Goal: Information Seeking & Learning: Find specific fact

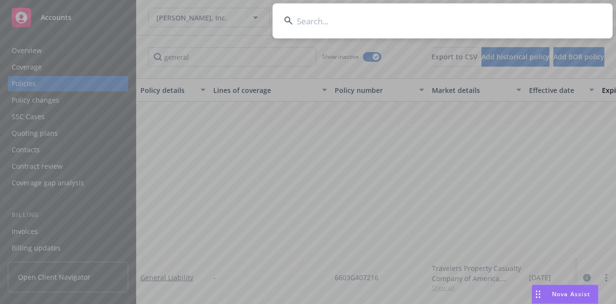
scroll to position [220, 0]
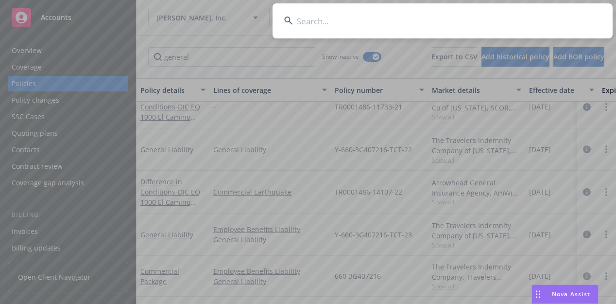
type input "Miltenyi Biotec, Inc."
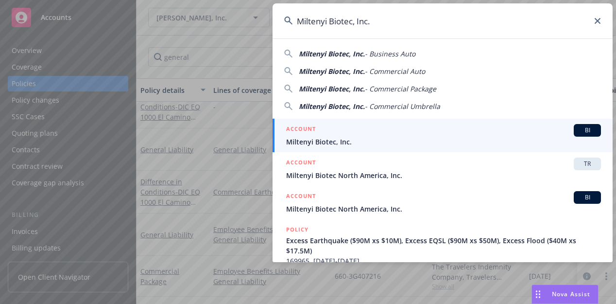
click at [426, 136] on div "ACCOUNT BI" at bounding box center [443, 130] width 315 height 13
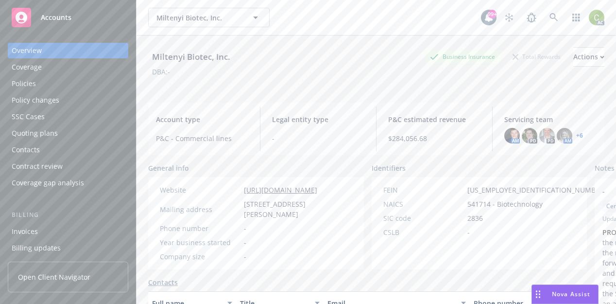
click at [43, 87] on div "Policies" at bounding box center [68, 84] width 113 height 16
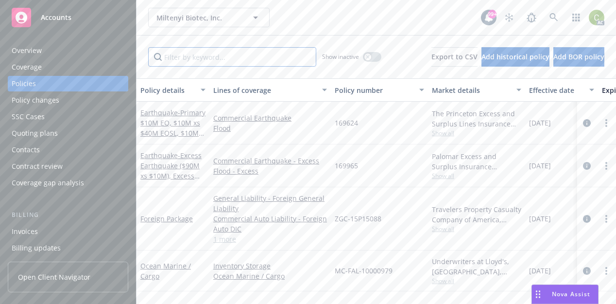
click at [206, 60] on input "Filter by keyword..." at bounding box center [232, 56] width 168 height 19
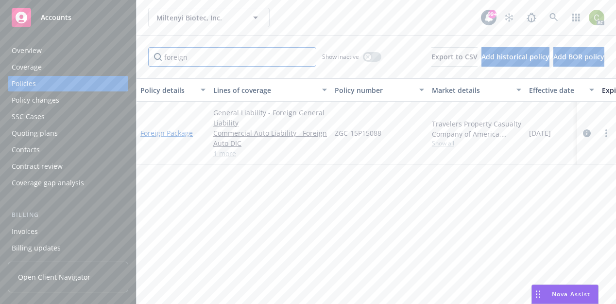
type input "foreign"
click at [191, 132] on link "Foreign Package" at bounding box center [166, 132] width 52 height 9
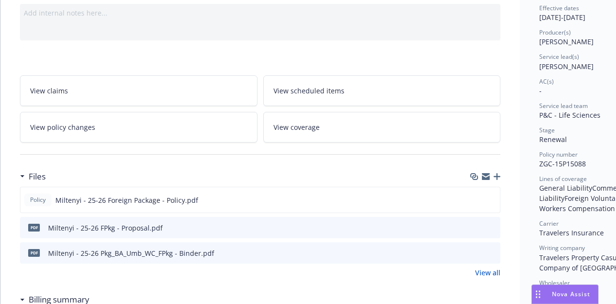
scroll to position [146, 0]
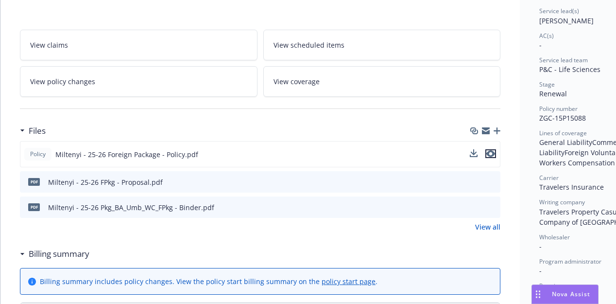
click at [491, 154] on icon "preview file" at bounding box center [490, 153] width 9 height 7
click at [490, 154] on icon "preview file" at bounding box center [490, 153] width 9 height 7
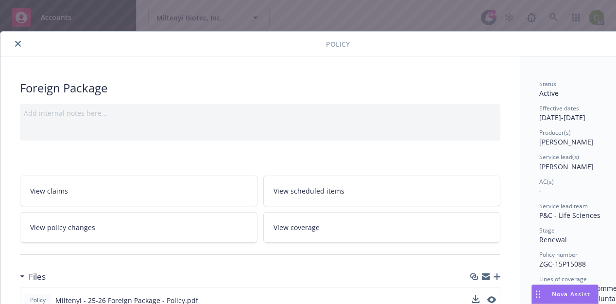
scroll to position [49, 0]
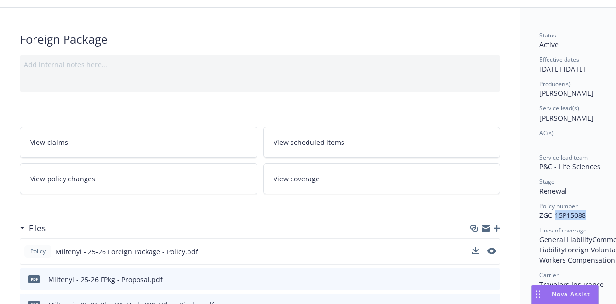
drag, startPoint x: 589, startPoint y: 215, endPoint x: 555, endPoint y: 215, distance: 34.0
click at [555, 215] on div "Policy number ZGC-15P15088" at bounding box center [593, 211] width 109 height 18
copy span "15P15088"
click at [543, 191] on span "Renewal" at bounding box center [553, 190] width 28 height 9
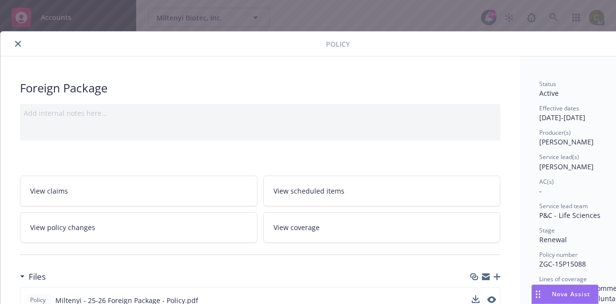
click at [18, 43] on icon "close" at bounding box center [18, 44] width 6 height 6
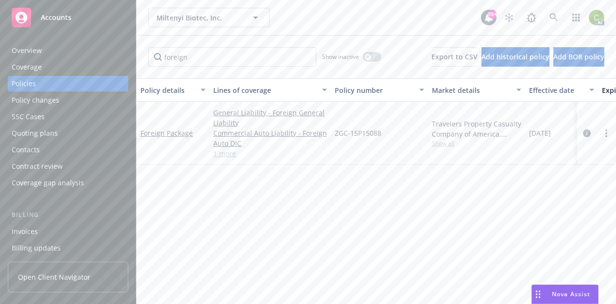
click at [34, 49] on div "Overview" at bounding box center [27, 51] width 30 height 16
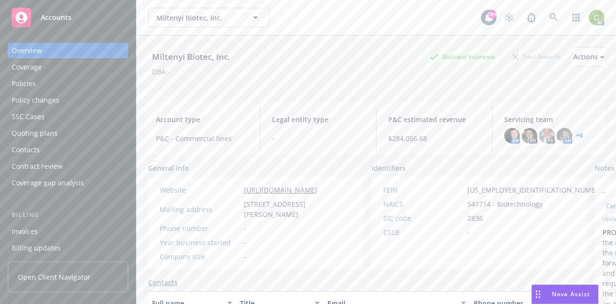
click at [40, 86] on div "Policies" at bounding box center [68, 84] width 113 height 16
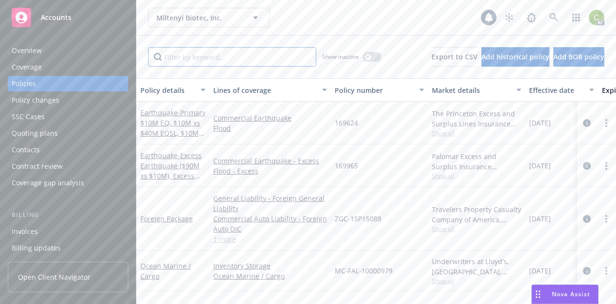
click at [202, 62] on input "Filter by keyword..." at bounding box center [232, 56] width 168 height 19
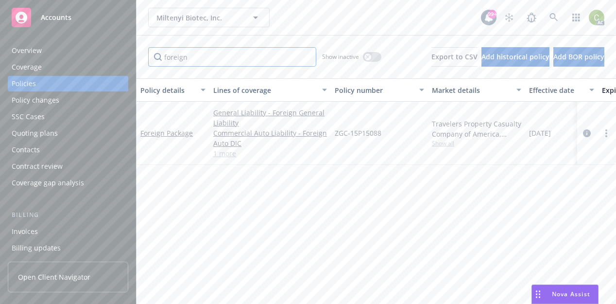
type input "foreign"
drag, startPoint x: 385, startPoint y: 133, endPoint x: 335, endPoint y: 135, distance: 50.1
click at [335, 135] on div "ZGC-15P15088" at bounding box center [379, 133] width 97 height 63
copy span "ZGC-15P15088"
click at [556, 15] on icon at bounding box center [553, 17] width 9 height 9
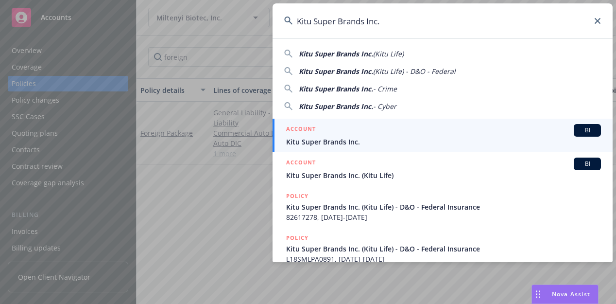
type input "Kitu Super Brands Inc."
click at [370, 132] on div "ACCOUNT BI" at bounding box center [443, 130] width 315 height 13
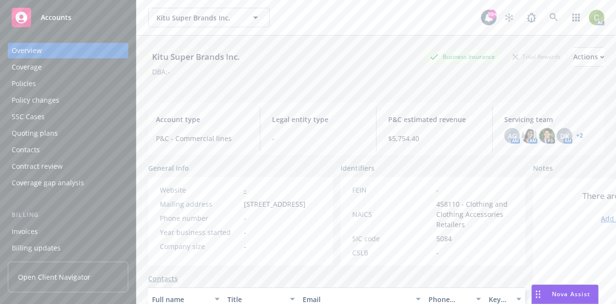
click at [47, 82] on div "Policies" at bounding box center [68, 84] width 113 height 16
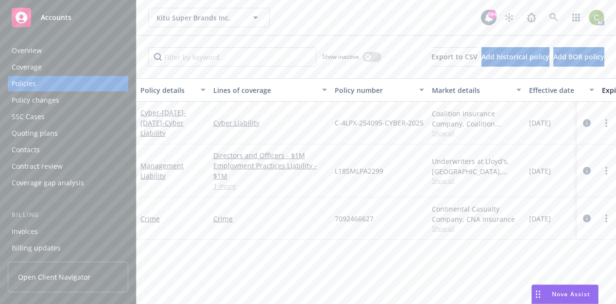
click at [228, 187] on link "1 more" at bounding box center [270, 186] width 114 height 10
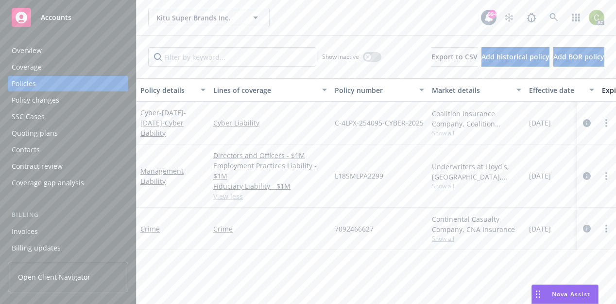
click at [155, 233] on div "Crime" at bounding box center [173, 228] width 73 height 42
click at [153, 228] on link "Crime" at bounding box center [149, 228] width 19 height 9
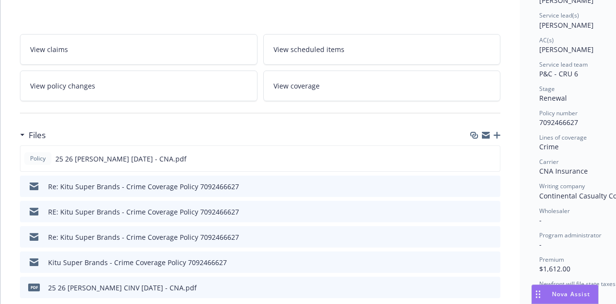
scroll to position [146, 0]
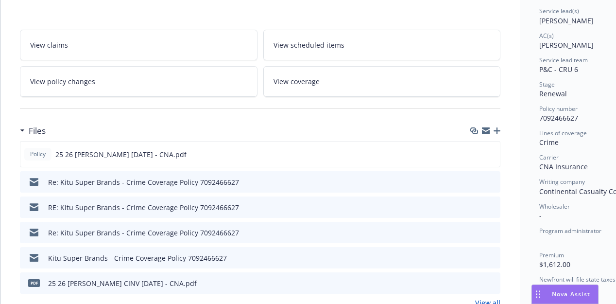
drag, startPoint x: 496, startPoint y: 153, endPoint x: 514, endPoint y: 156, distance: 19.2
click at [495, 153] on button "preview file" at bounding box center [490, 153] width 11 height 9
